Goal: Task Accomplishment & Management: Manage account settings

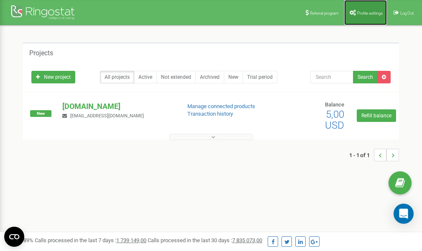
click at [364, 13] on span "Profile settings" at bounding box center [370, 13] width 26 height 5
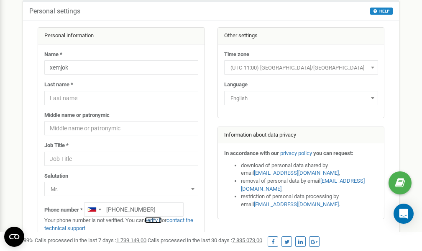
click at [158, 221] on link "verify it" at bounding box center [153, 220] width 17 height 6
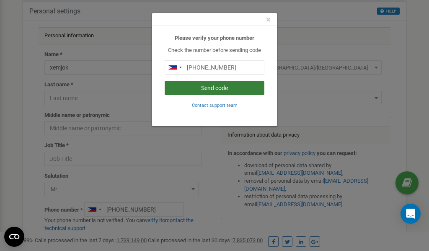
click at [224, 87] on button "Send code" at bounding box center [215, 88] width 100 height 14
